Goal: Navigation & Orientation: Find specific page/section

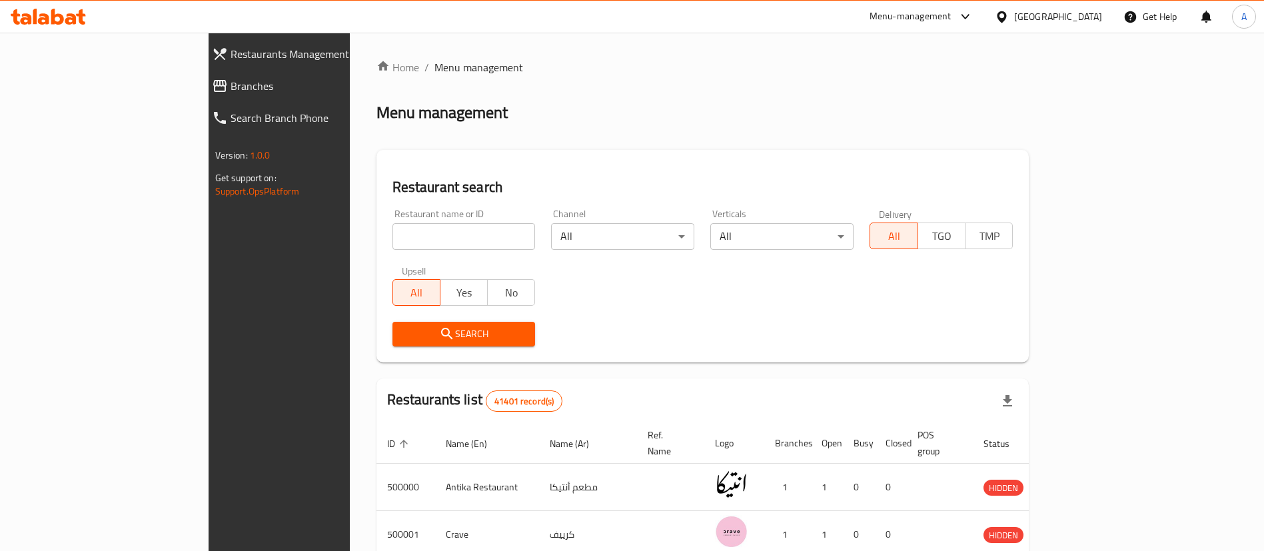
click at [230, 80] on span "Branches" at bounding box center [319, 86] width 179 height 16
click at [230, 92] on span "Branches" at bounding box center [319, 86] width 179 height 16
click at [230, 85] on span "Branches" at bounding box center [319, 86] width 179 height 16
click at [230, 78] on span "Branches" at bounding box center [319, 86] width 179 height 16
drag, startPoint x: 0, startPoint y: 0, endPoint x: 48, endPoint y: 89, distance: 101.3
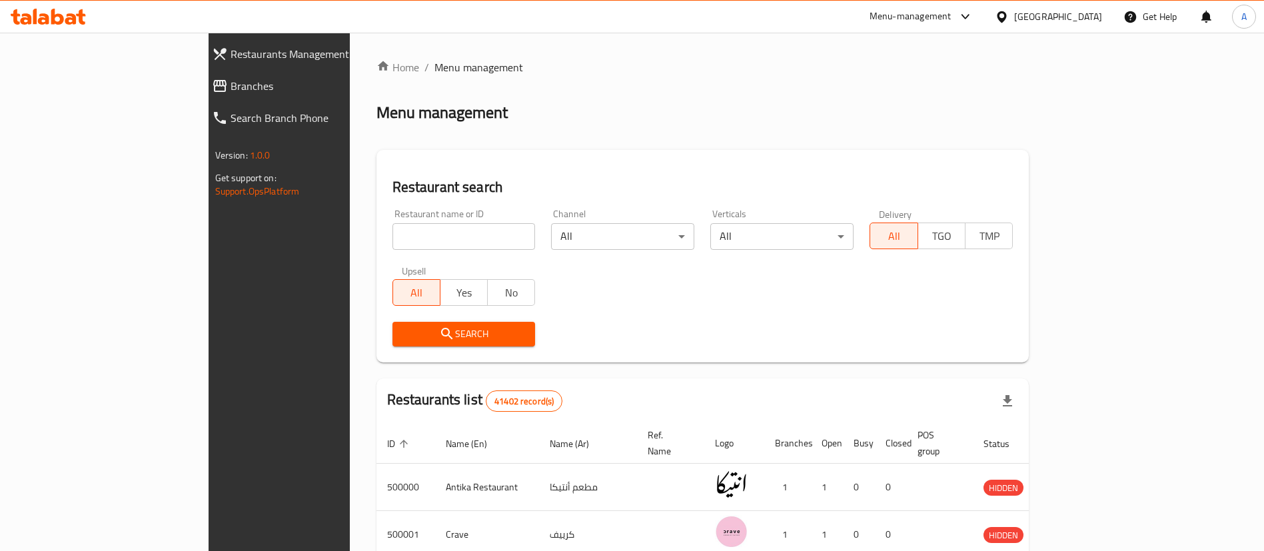
click at [230, 89] on span "Branches" at bounding box center [319, 86] width 179 height 16
click at [243, 83] on span "Branches" at bounding box center [326, 86] width 166 height 16
